Goal: Task Accomplishment & Management: Use online tool/utility

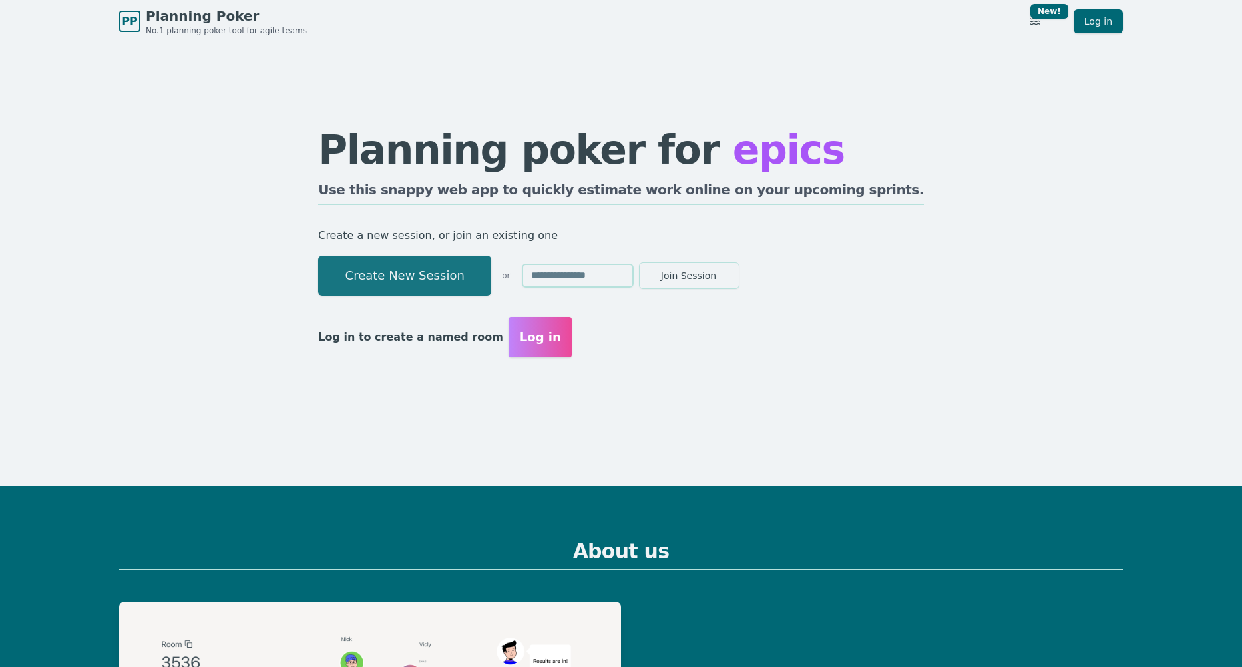
click at [491, 282] on button "Create New Session" at bounding box center [405, 276] width 174 height 40
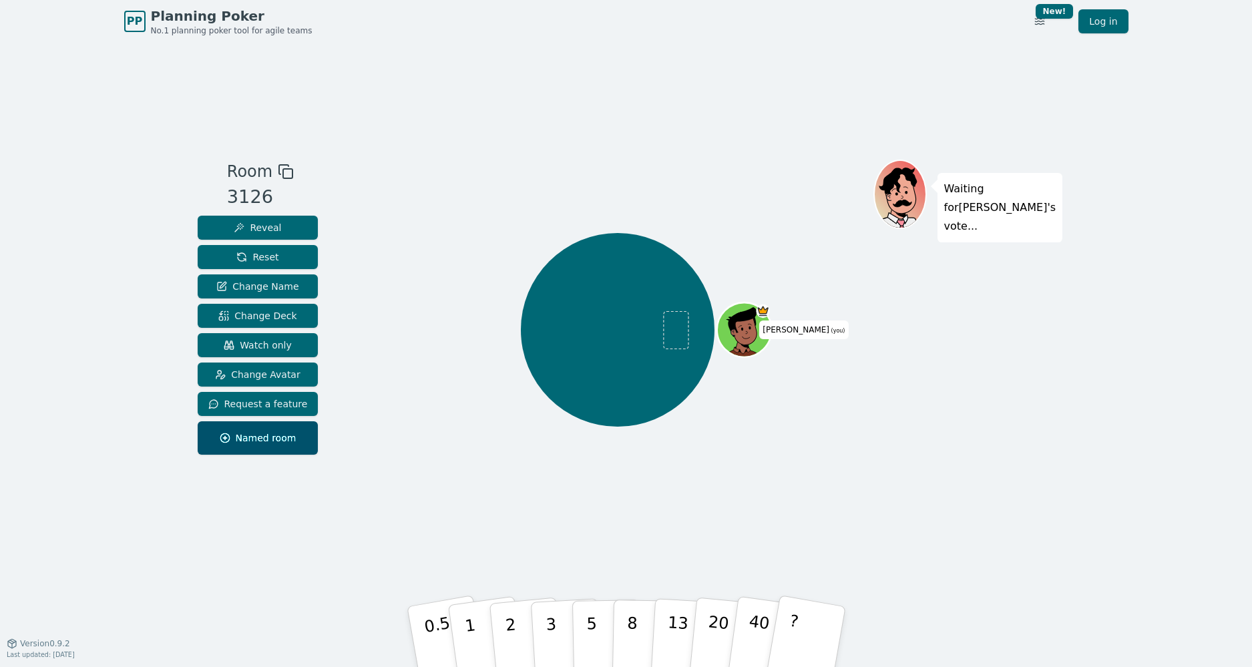
click at [278, 175] on icon at bounding box center [286, 172] width 16 height 16
click at [278, 351] on span "Watch only" at bounding box center [258, 344] width 68 height 13
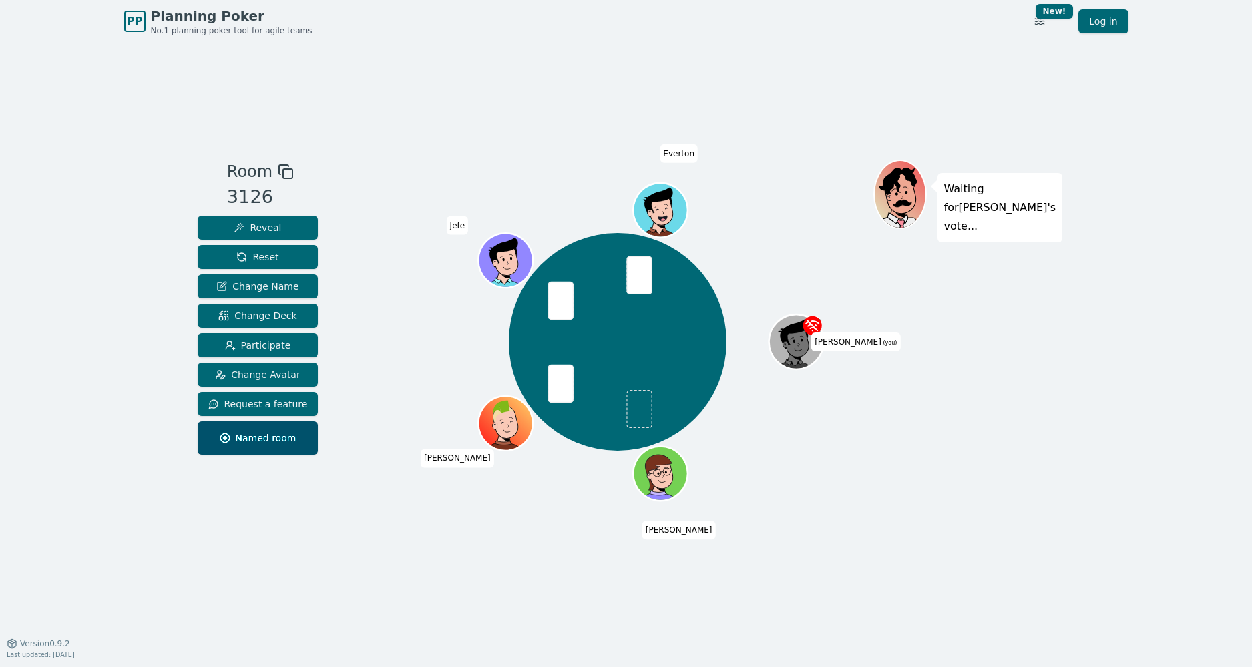
click at [342, 390] on div "Room 3126 Reveal Reset Change Name Change Deck Participate Change Avatar Reques…" at bounding box center [626, 343] width 868 height 367
click at [803, 354] on icon at bounding box center [799, 350] width 27 height 9
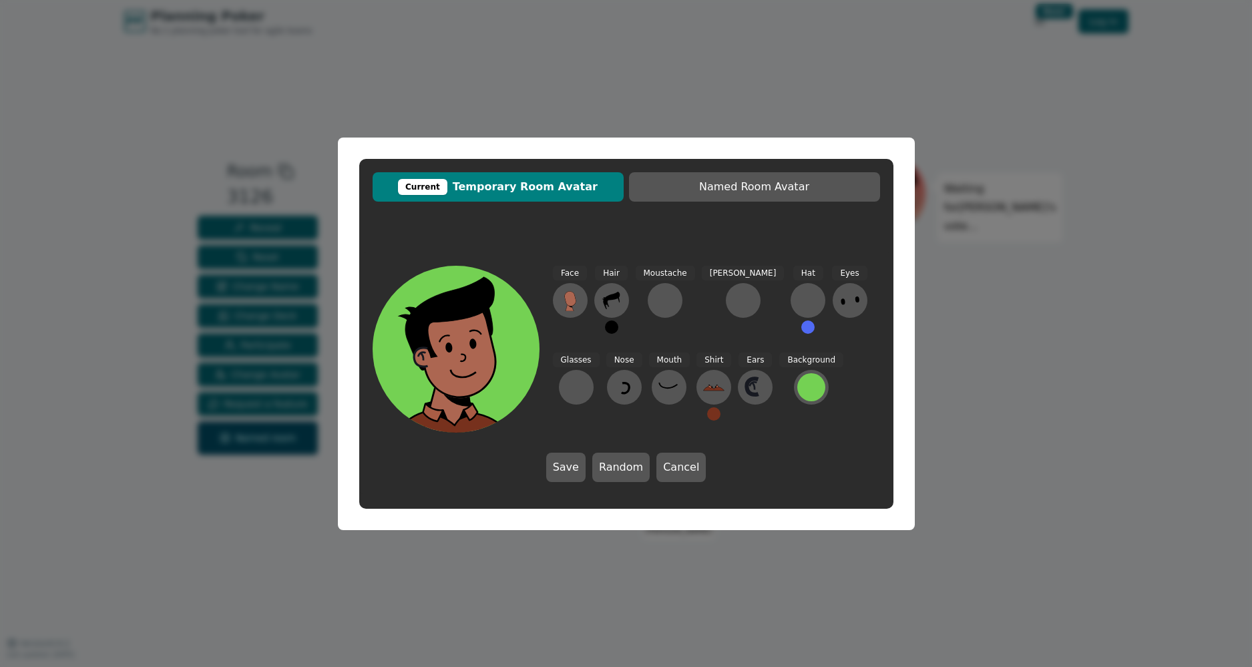
click at [977, 254] on div "Current Temporary Room Avatar Named Room Avatar Face Hair Moustache Beard Hat E…" at bounding box center [626, 333] width 1252 height 667
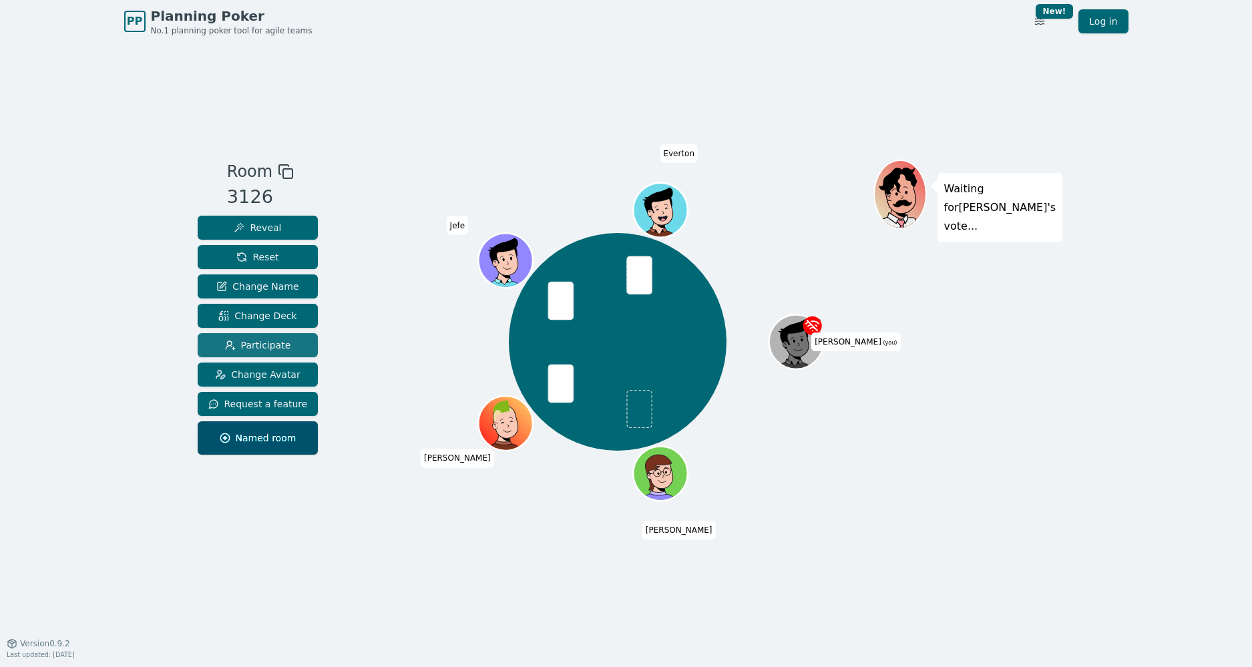
click at [291, 349] on button "Participate" at bounding box center [258, 345] width 121 height 24
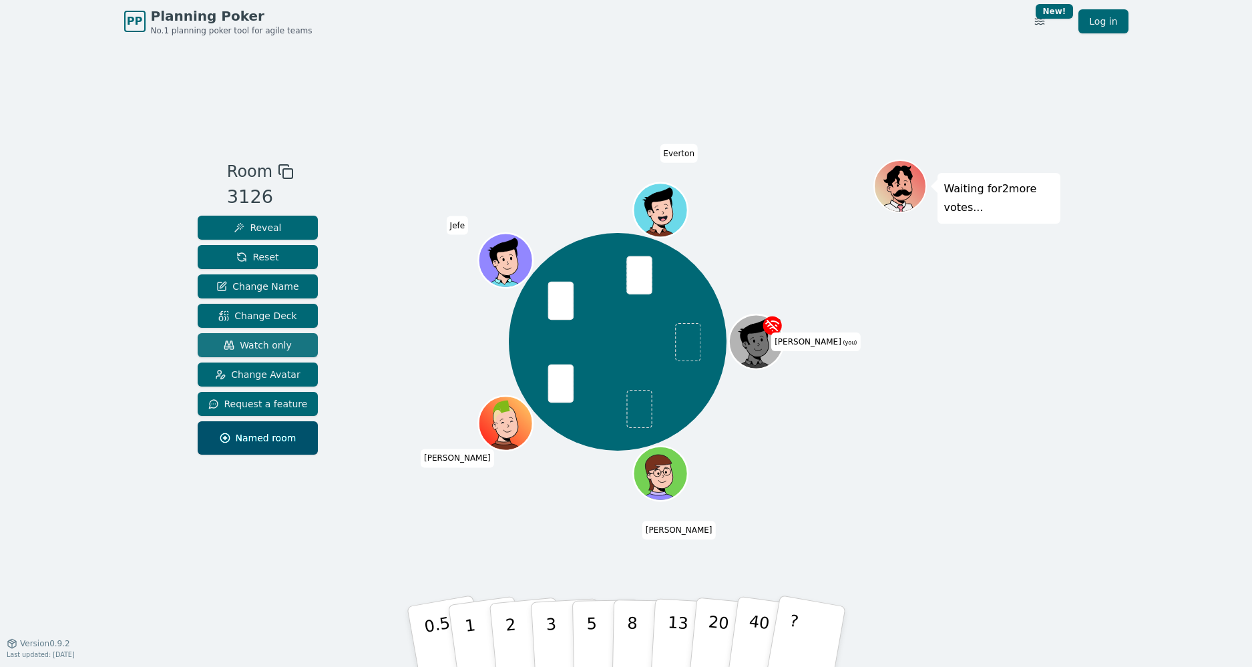
click at [291, 349] on button "Watch only" at bounding box center [258, 345] width 121 height 24
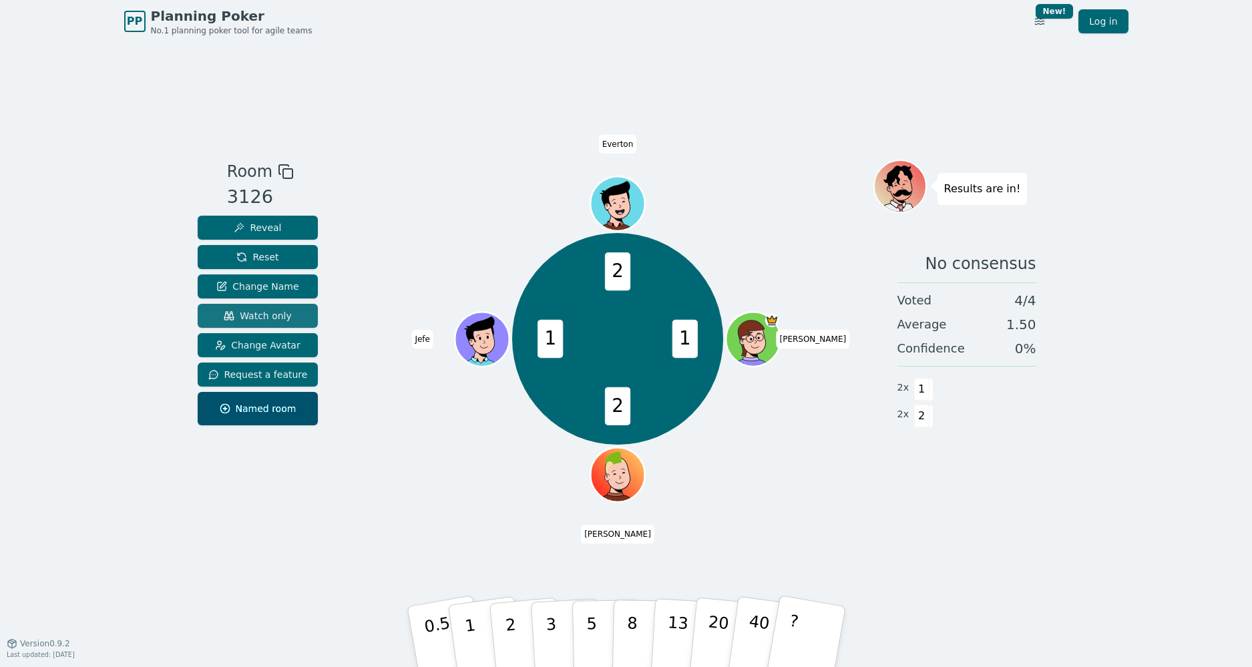
click at [260, 318] on span "Watch only" at bounding box center [258, 315] width 68 height 13
click at [282, 317] on span "Watch only" at bounding box center [258, 315] width 68 height 13
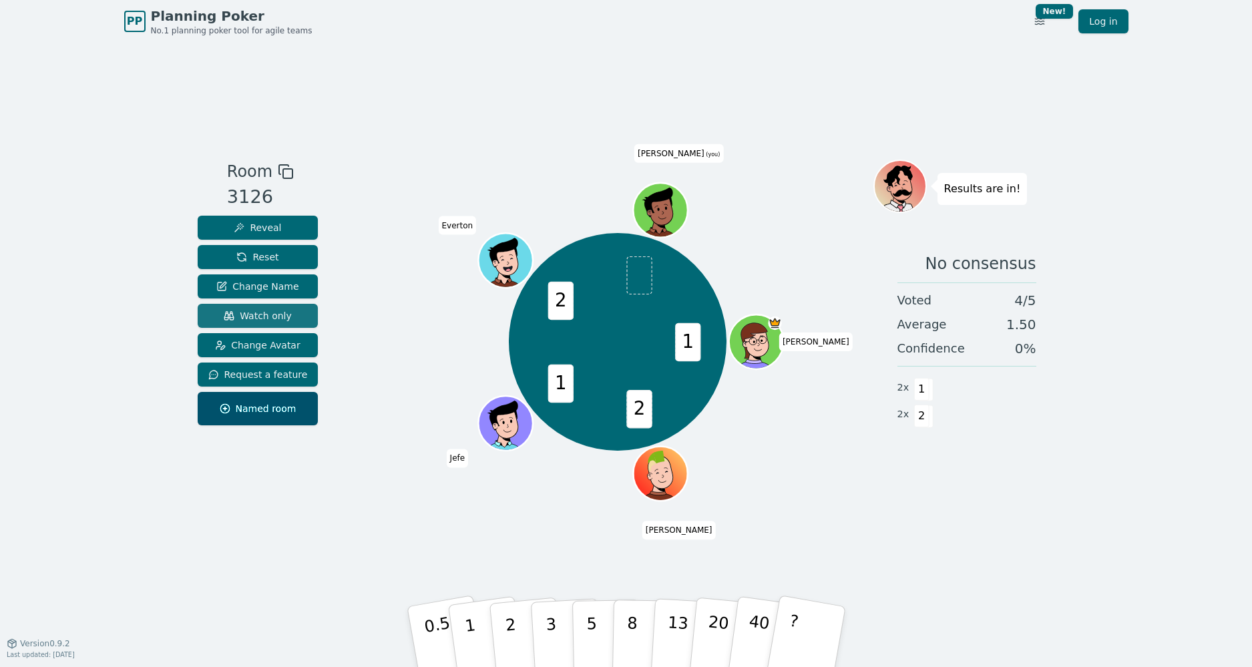
click at [278, 316] on span "Watch only" at bounding box center [258, 315] width 68 height 13
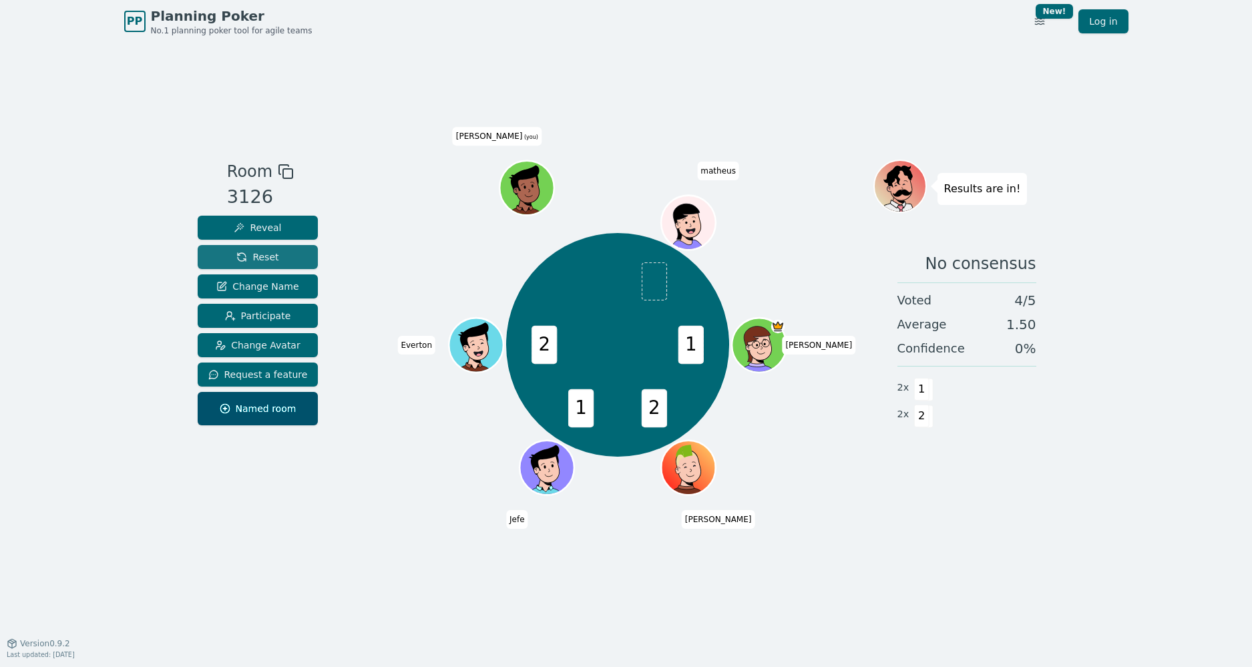
click at [270, 256] on span "Reset" at bounding box center [257, 256] width 42 height 13
